Goal: Information Seeking & Learning: Learn about a topic

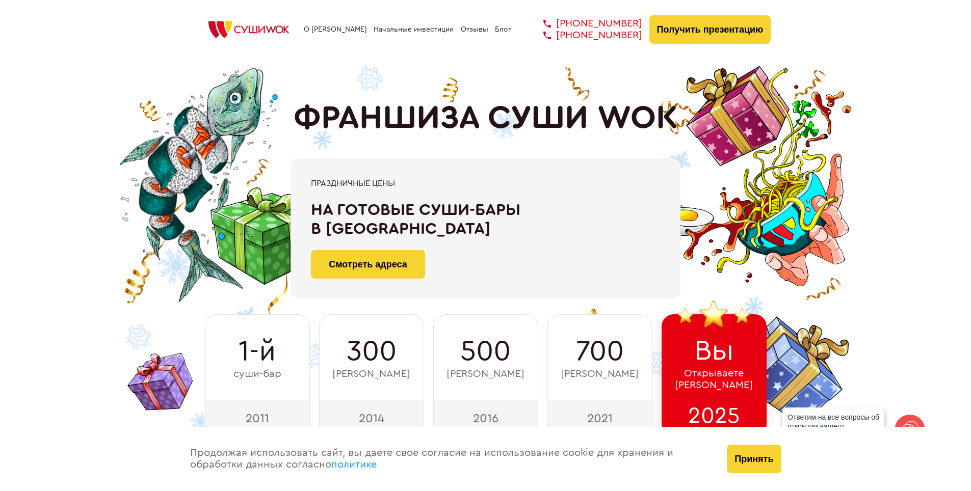
click at [469, 32] on link "Отзывы" at bounding box center [475, 29] width 28 height 8
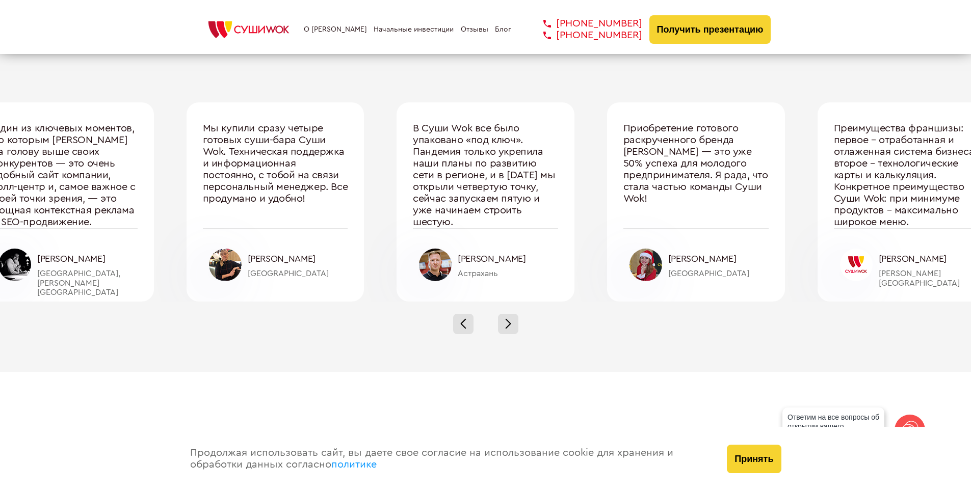
click at [329, 24] on div "О франшизе Начальные инвестиции Отзывы Блог +7 812 308 77 70 +7 800 200 21 01 +…" at bounding box center [485, 29] width 571 height 29
click at [329, 30] on link "О [PERSON_NAME]" at bounding box center [335, 29] width 63 height 8
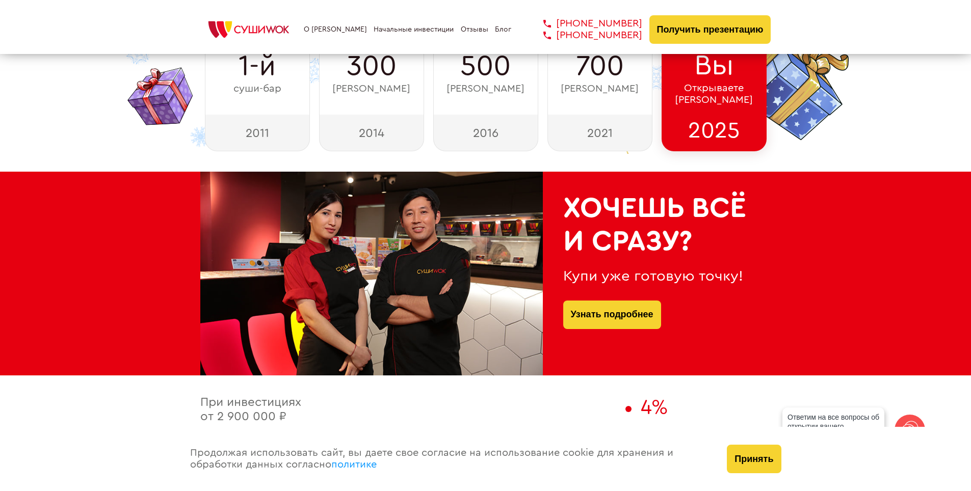
scroll to position [274, 0]
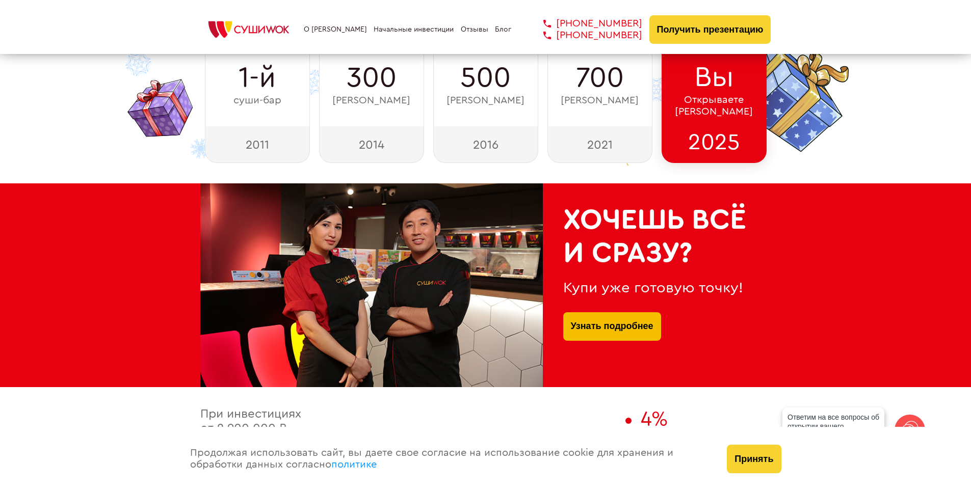
click at [643, 321] on link "Узнать подробнее" at bounding box center [612, 326] width 83 height 29
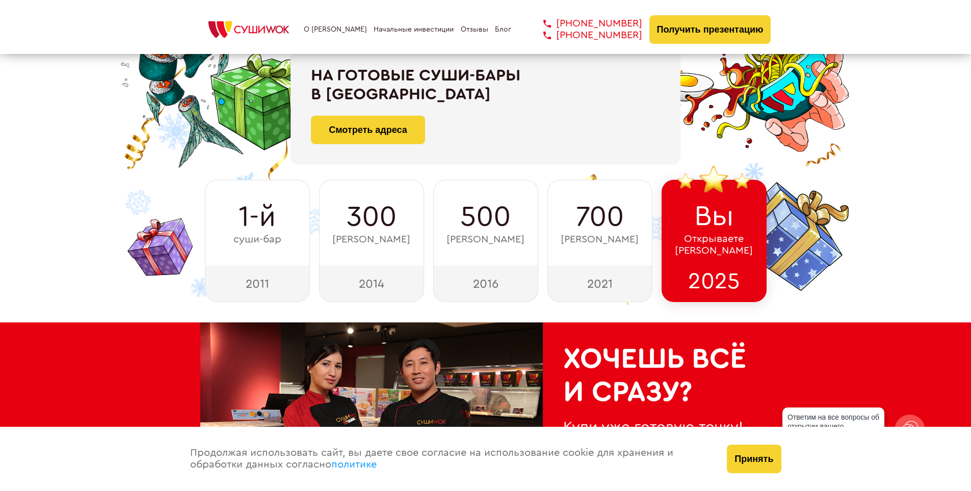
scroll to position [121, 0]
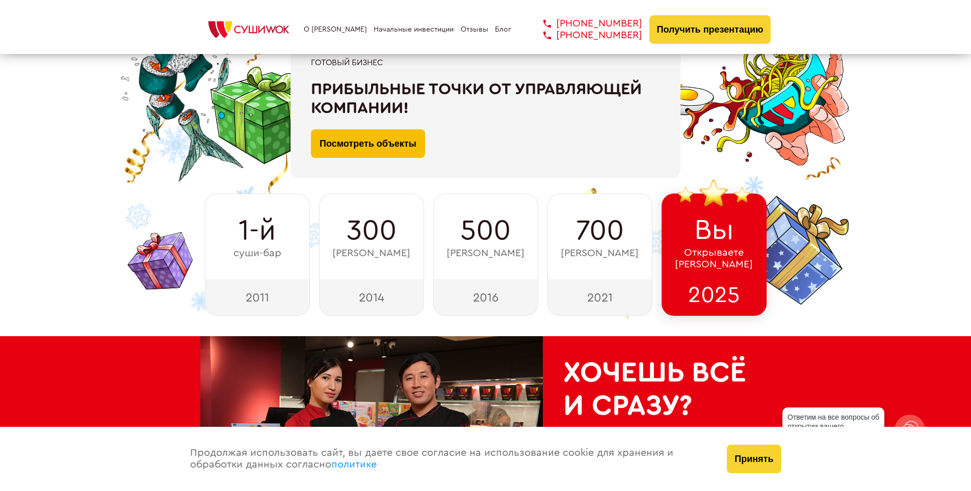
click at [359, 148] on link "Посмотреть объекты" at bounding box center [368, 143] width 114 height 29
